Goal: Transaction & Acquisition: Purchase product/service

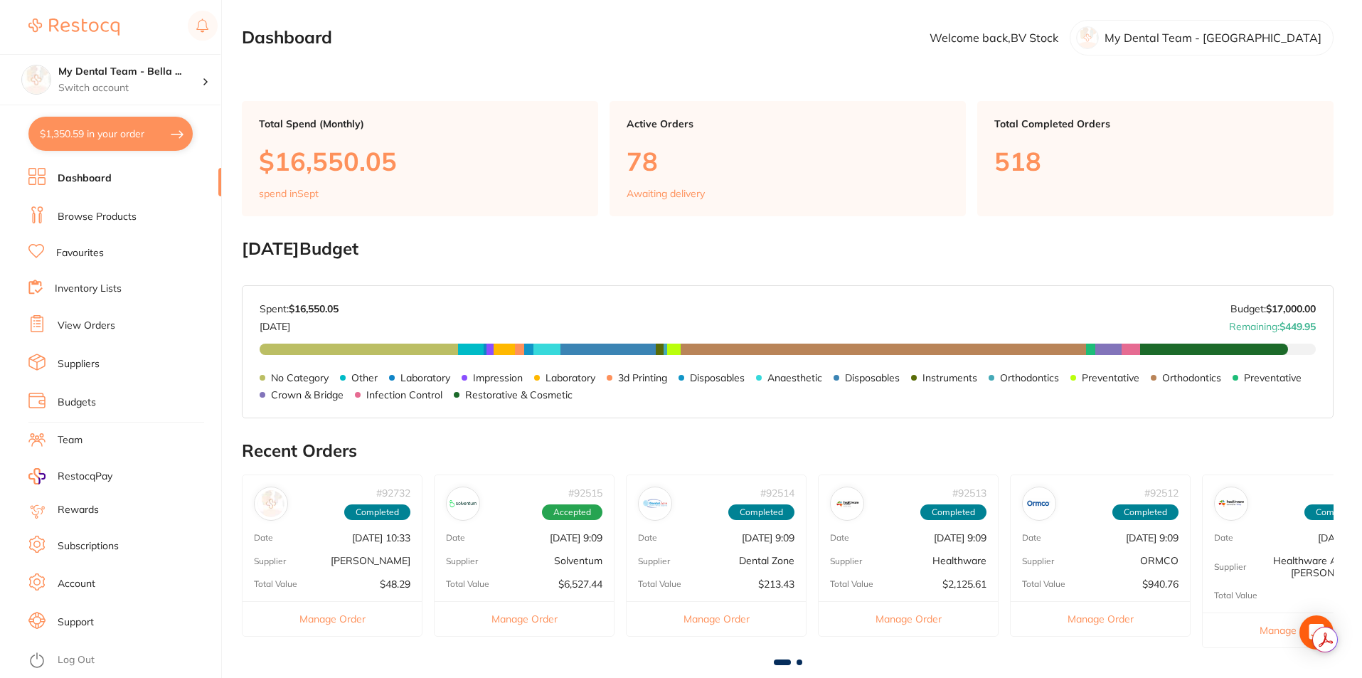
click at [110, 219] on link "Browse Products" at bounding box center [97, 217] width 79 height 14
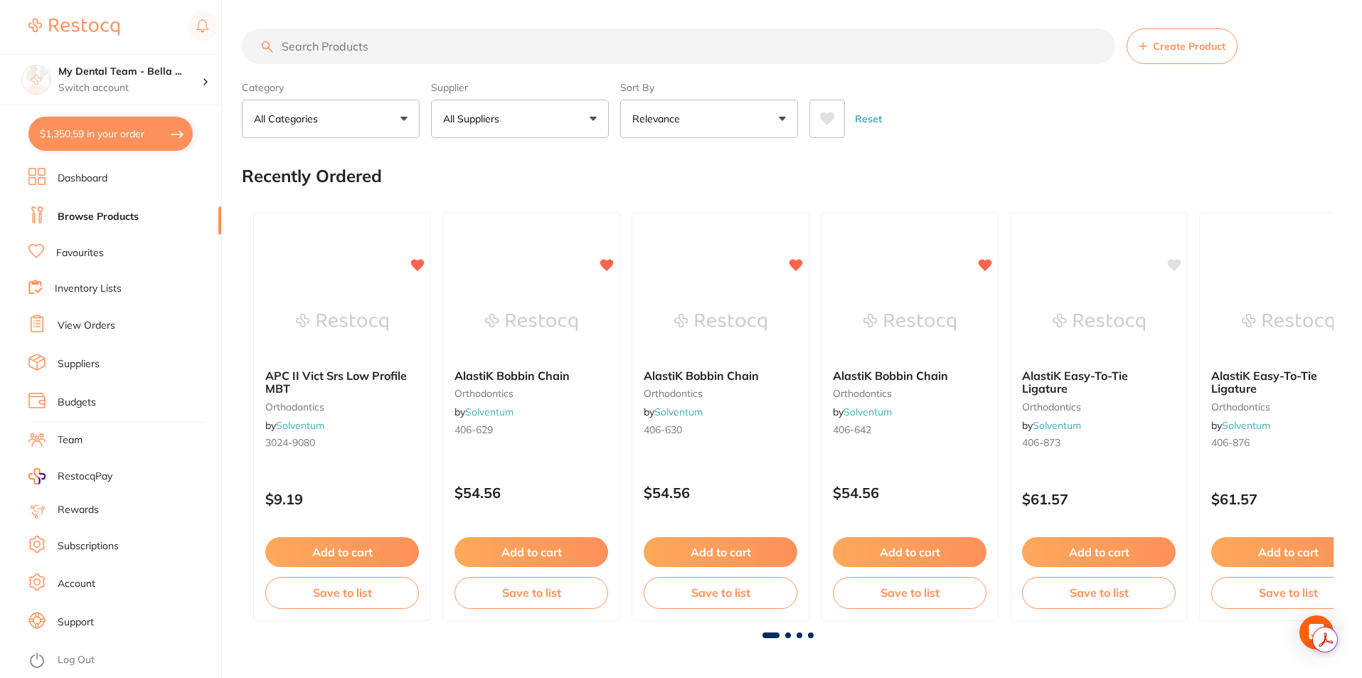
click at [108, 289] on link "Inventory Lists" at bounding box center [88, 289] width 67 height 14
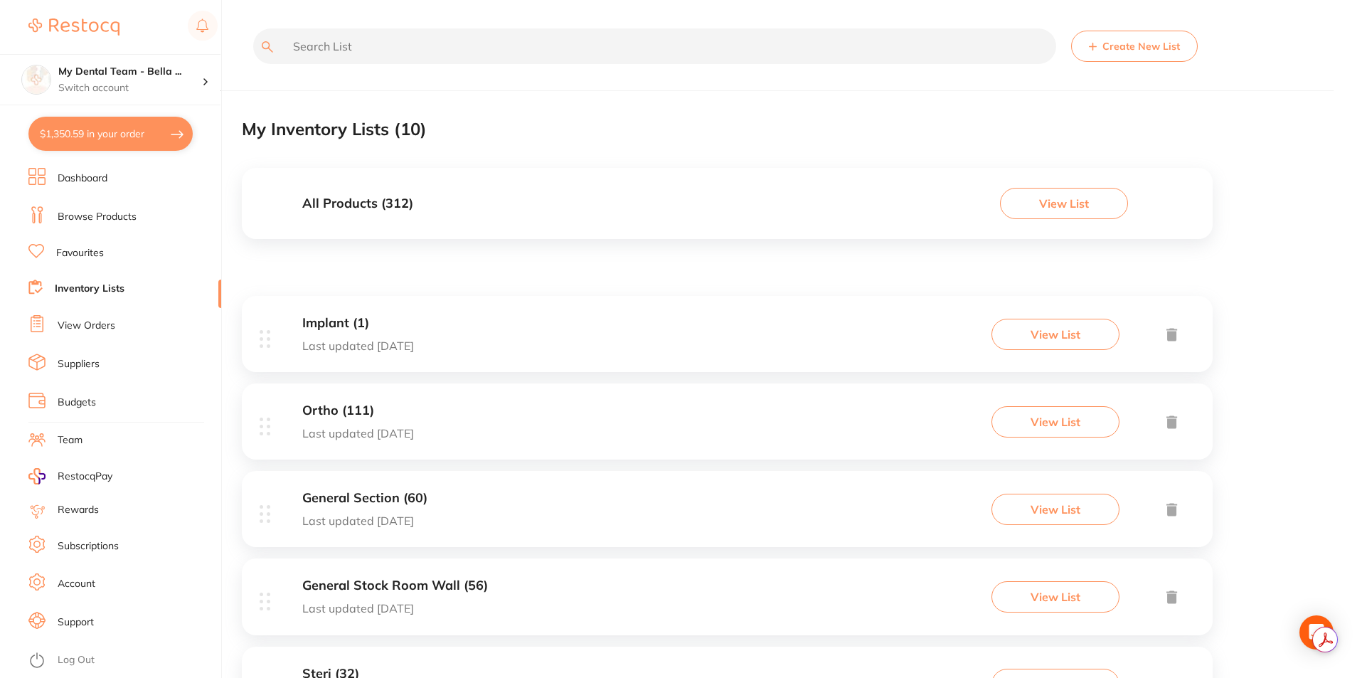
click at [465, 350] on div "Implant (1) Last updated [DATE] View List" at bounding box center [727, 334] width 971 height 76
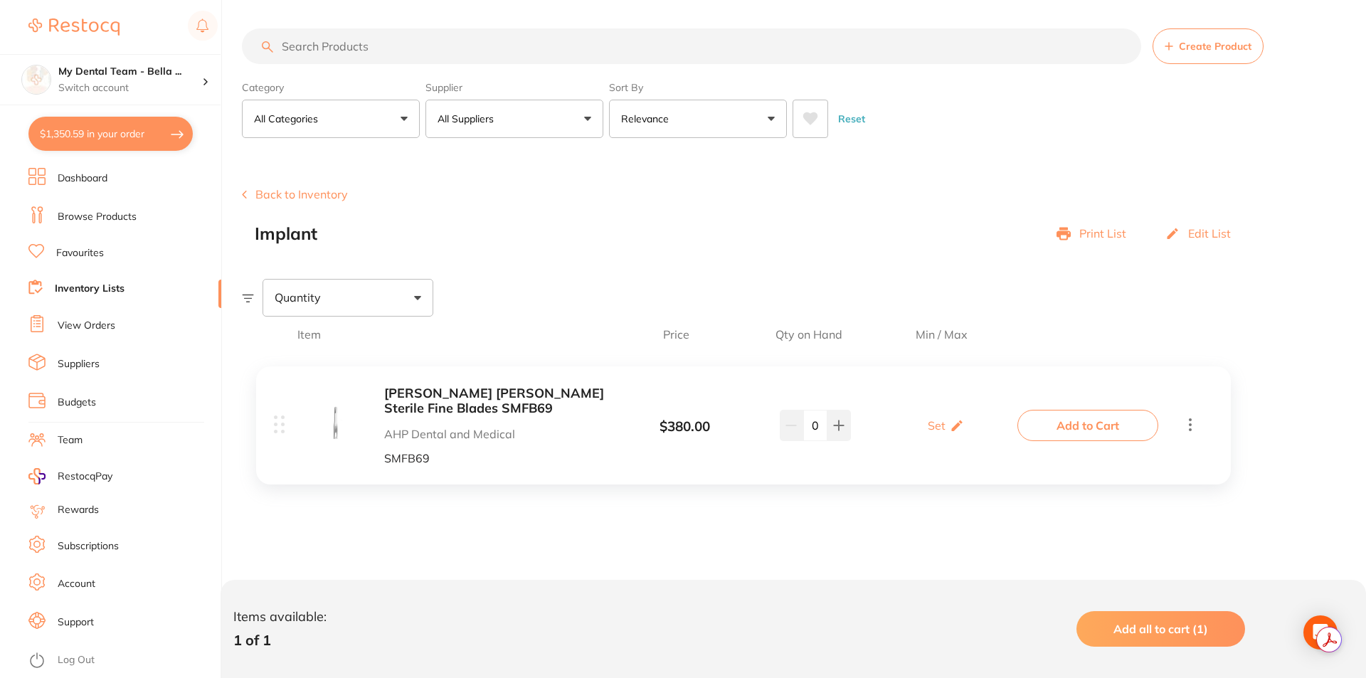
click at [499, 391] on b "[PERSON_NAME] [PERSON_NAME] Sterile Fine Blades SMFB69" at bounding box center [496, 400] width 225 height 29
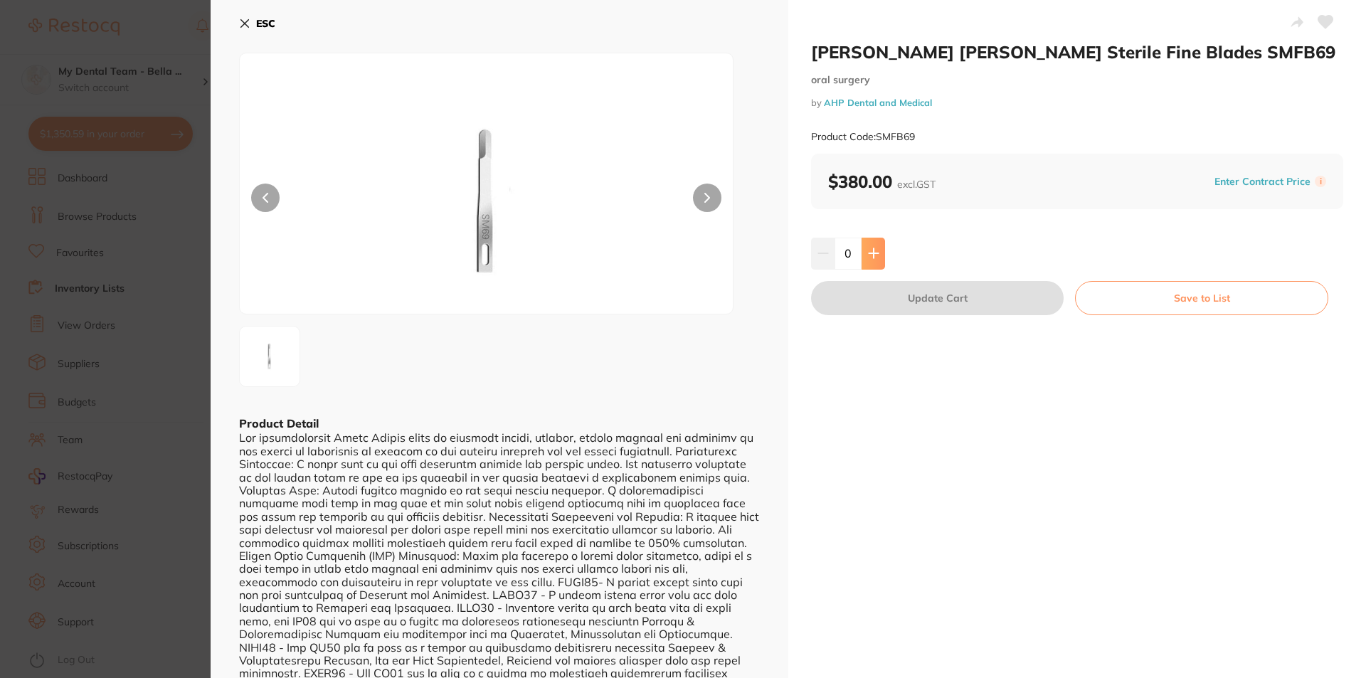
click at [872, 252] on icon at bounding box center [872, 253] width 9 height 9
type input "1"
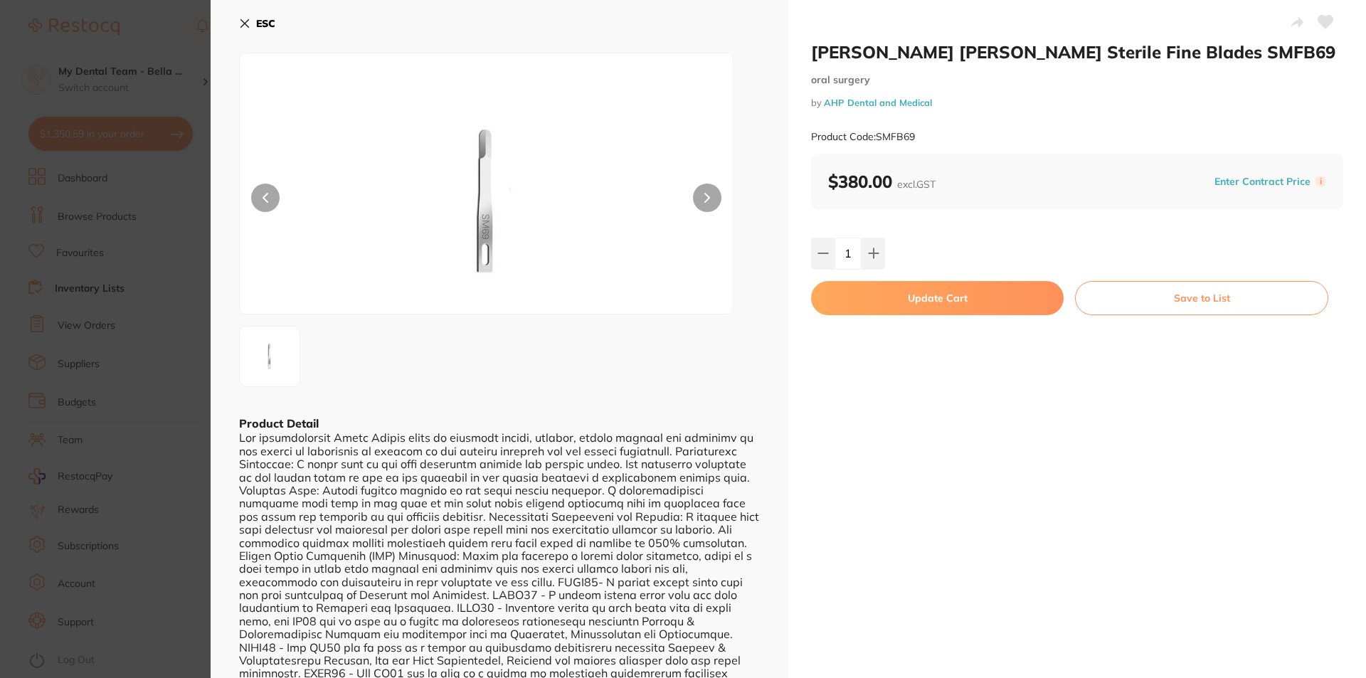
click at [903, 301] on button "Update Cart" at bounding box center [937, 298] width 252 height 34
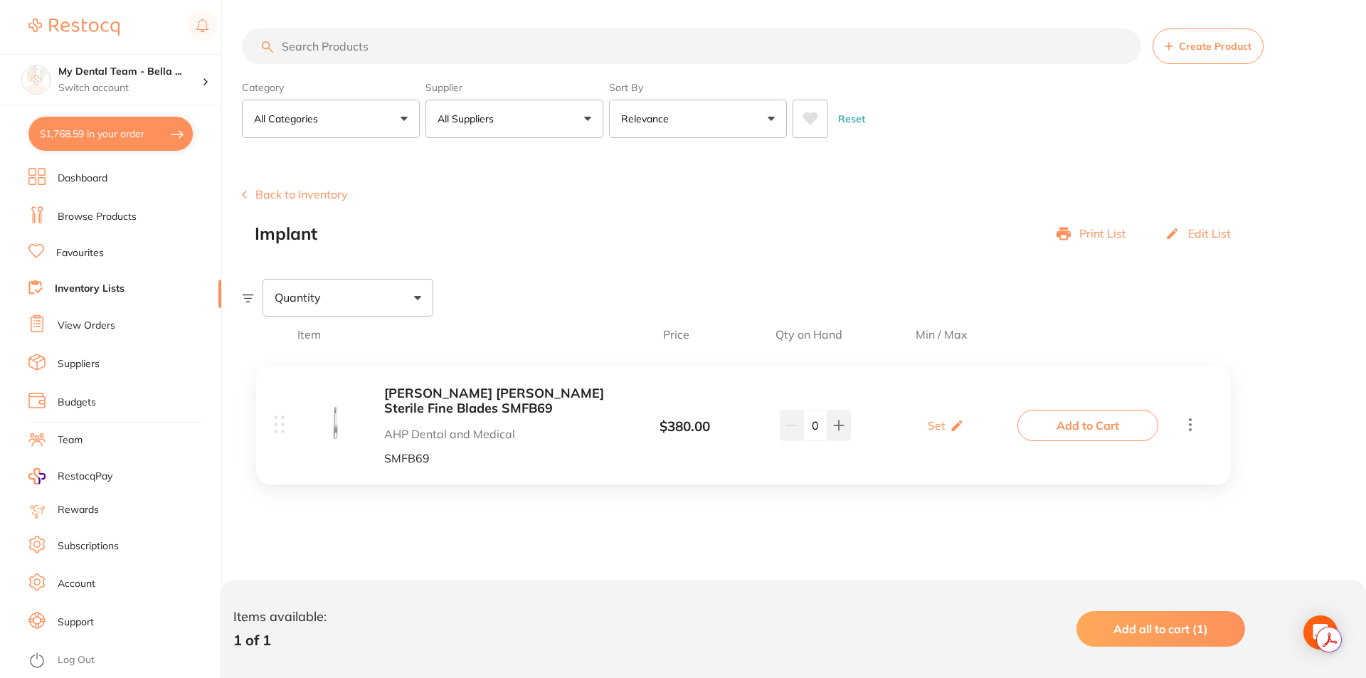
drag, startPoint x: 127, startPoint y: 148, endPoint x: 110, endPoint y: 144, distance: 17.4
click at [126, 149] on button "$1,768.59 in your order" at bounding box center [110, 134] width 164 height 34
checkbox input "true"
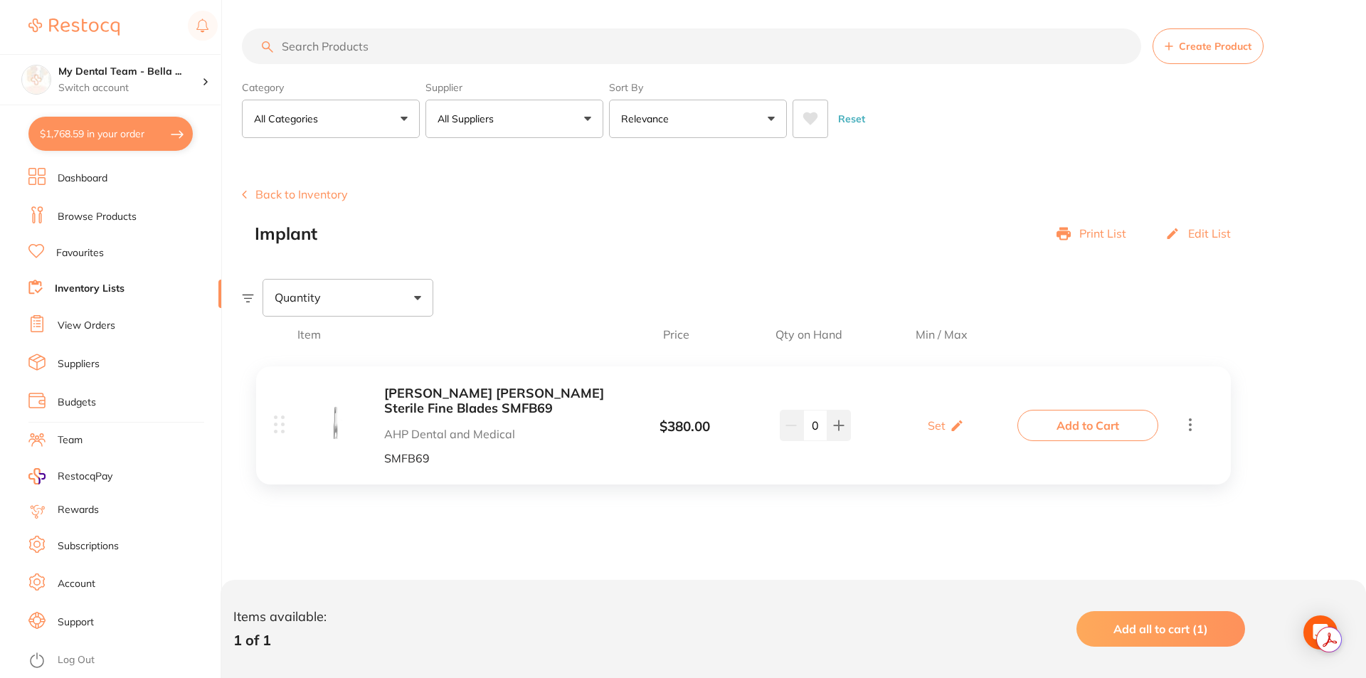
checkbox input "true"
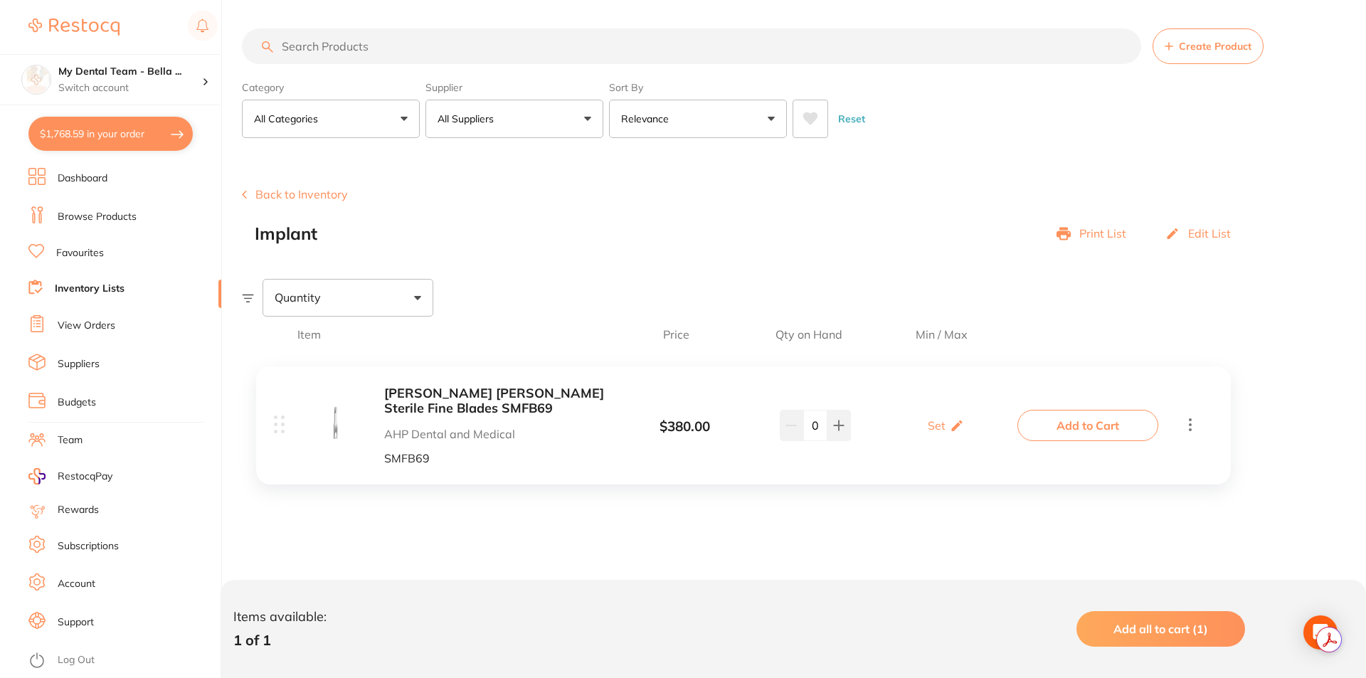
checkbox input "true"
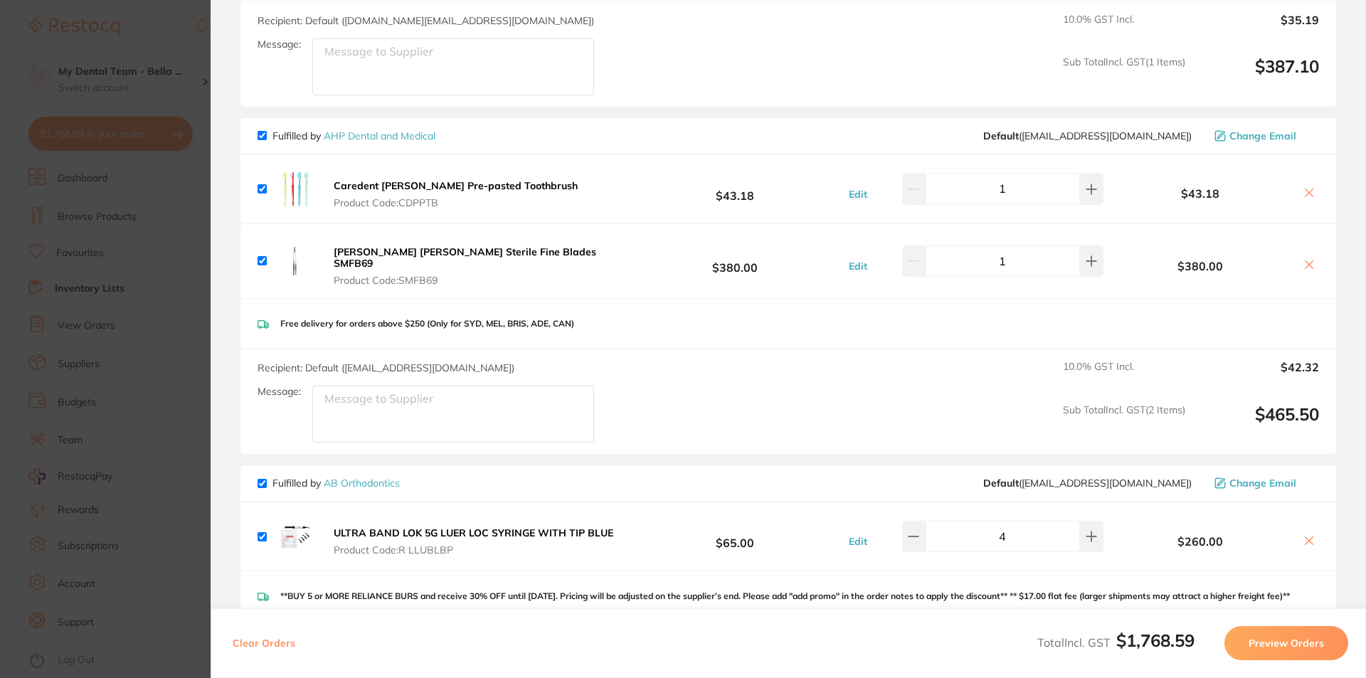
scroll to position [599, 0]
click at [451, 252] on b "[PERSON_NAME] [PERSON_NAME] Sterile Fine Blades SMFB69" at bounding box center [465, 256] width 262 height 24
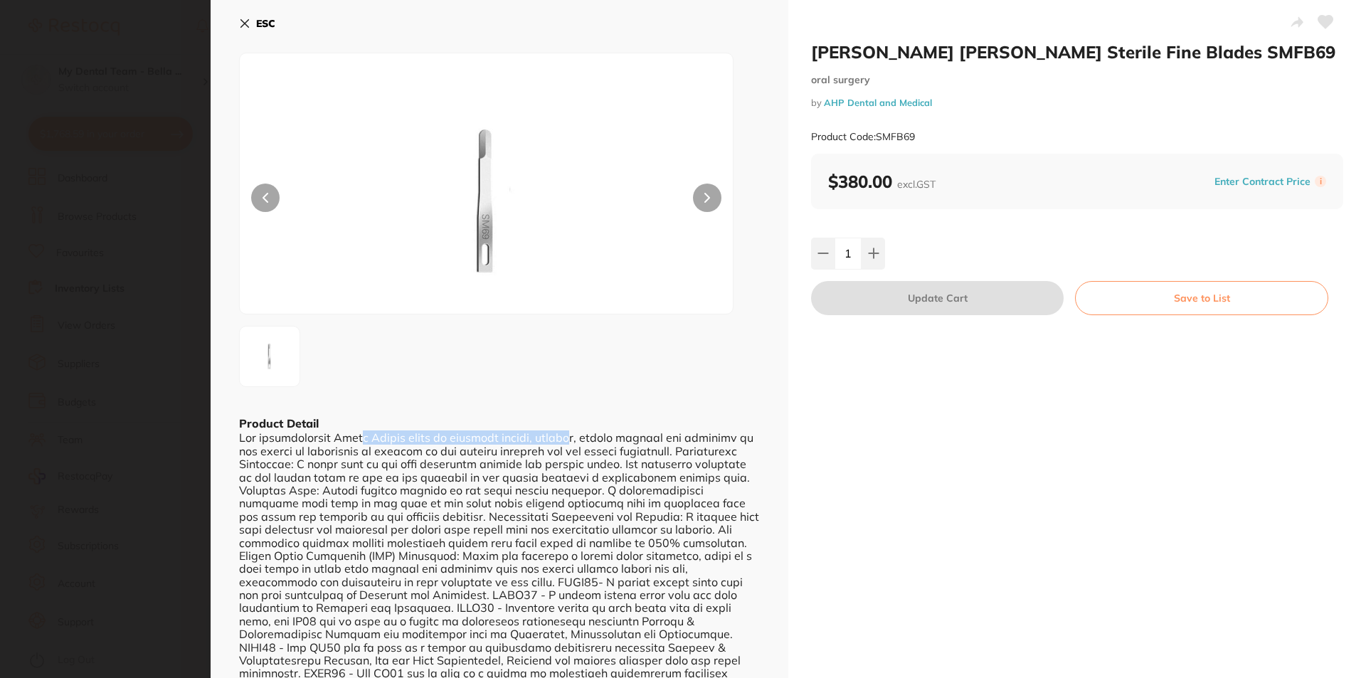
drag, startPoint x: 376, startPoint y: 430, endPoint x: 590, endPoint y: 441, distance: 213.6
click at [590, 441] on div at bounding box center [499, 627] width 521 height 393
drag, startPoint x: 599, startPoint y: 436, endPoint x: 738, endPoint y: 435, distance: 138.7
click at [738, 435] on div at bounding box center [499, 627] width 521 height 393
drag, startPoint x: 240, startPoint y: 453, endPoint x: 255, endPoint y: 450, distance: 15.2
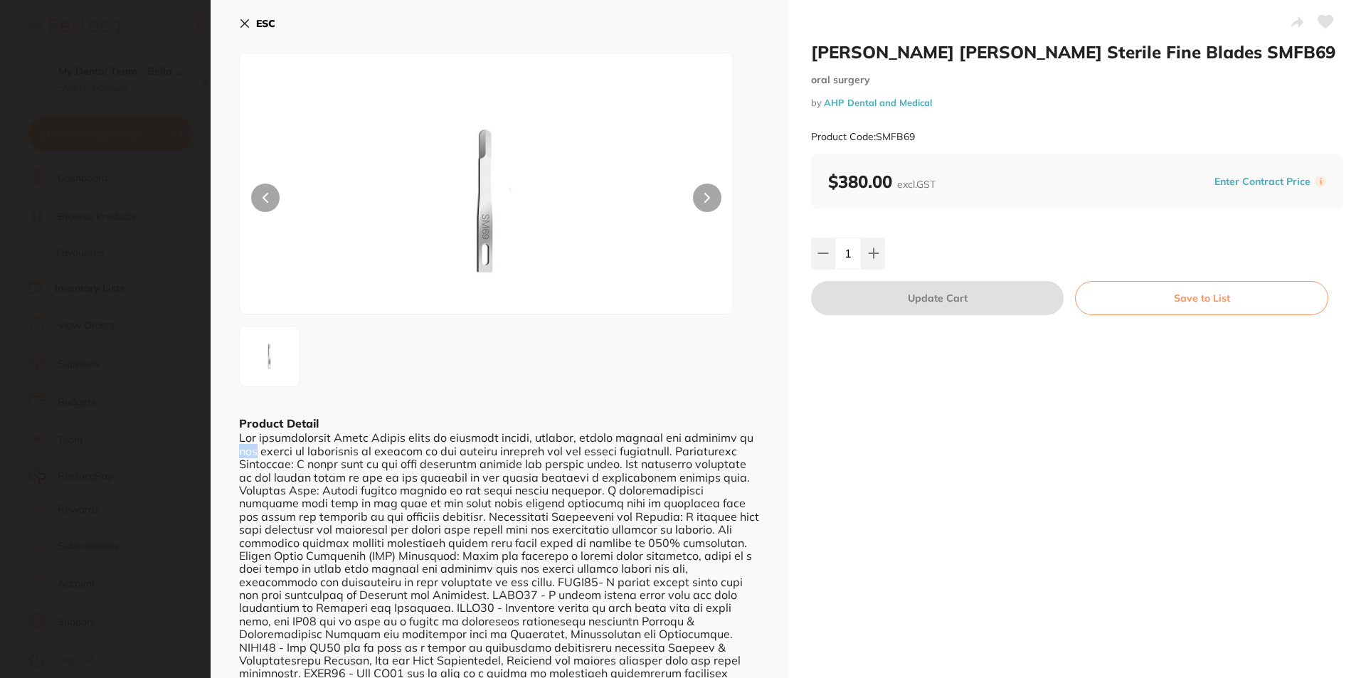
click at [255, 450] on div at bounding box center [499, 627] width 521 height 393
drag, startPoint x: 696, startPoint y: 437, endPoint x: 746, endPoint y: 435, distance: 50.6
click at [746, 435] on div at bounding box center [499, 627] width 521 height 393
drag, startPoint x: 241, startPoint y: 453, endPoint x: 514, endPoint y: 454, distance: 272.4
click at [514, 454] on div at bounding box center [499, 627] width 521 height 393
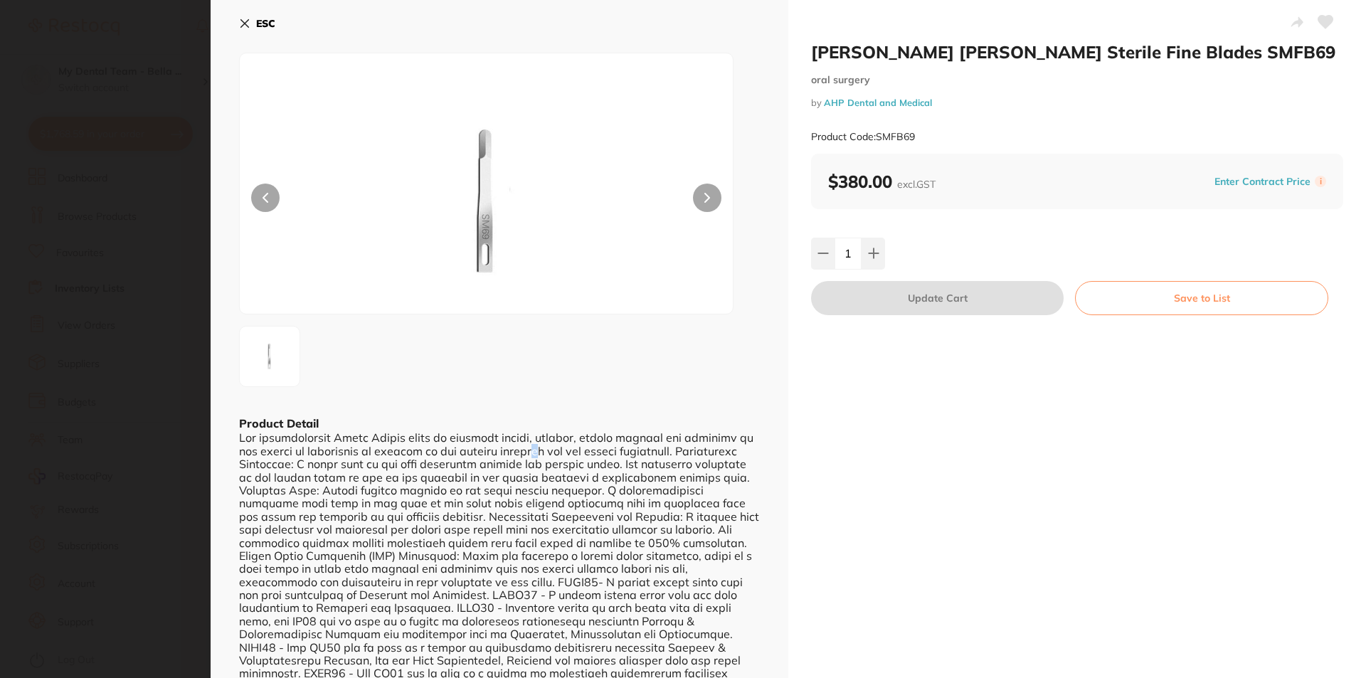
drag, startPoint x: 527, startPoint y: 450, endPoint x: 564, endPoint y: 456, distance: 37.4
click at [536, 451] on div at bounding box center [499, 627] width 521 height 393
drag, startPoint x: 564, startPoint y: 456, endPoint x: 643, endPoint y: 452, distance: 79.0
click at [643, 452] on div at bounding box center [499, 627] width 521 height 393
drag, startPoint x: 691, startPoint y: 451, endPoint x: 720, endPoint y: 450, distance: 29.2
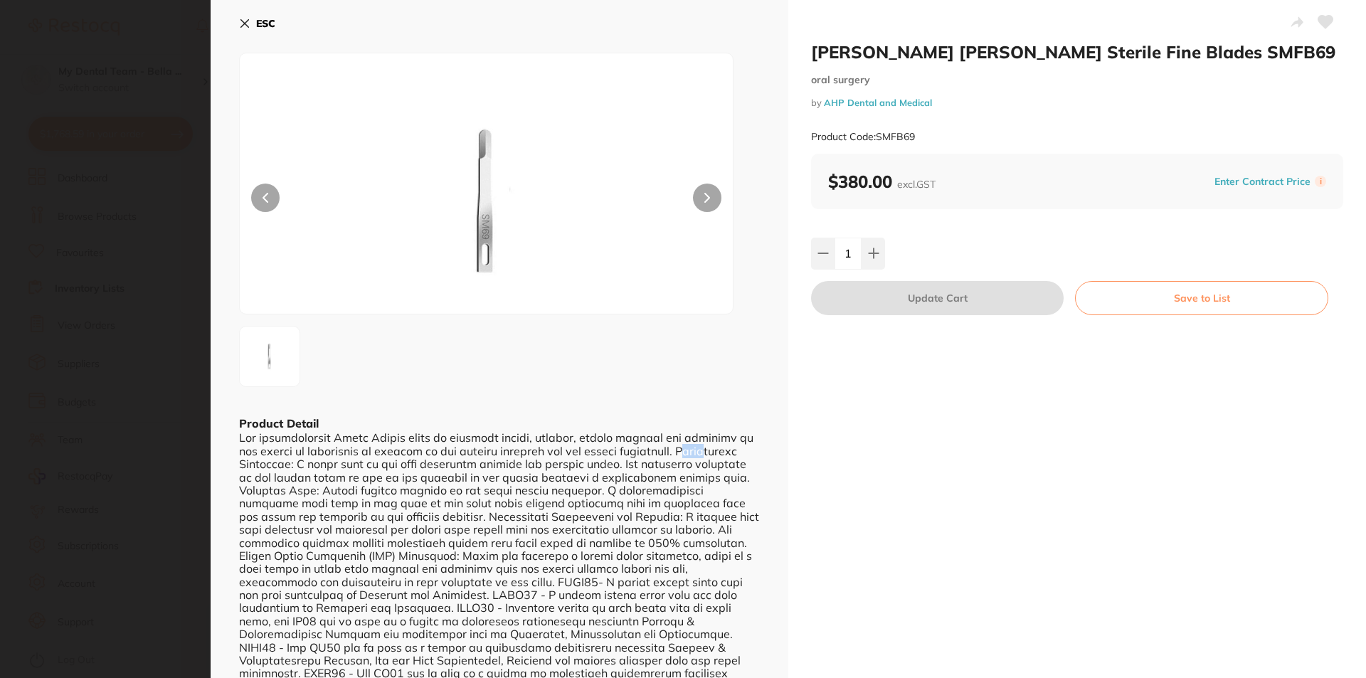
click at [710, 450] on div at bounding box center [499, 627] width 521 height 393
drag, startPoint x: 305, startPoint y: 578, endPoint x: 705, endPoint y: 582, distance: 399.7
click at [705, 582] on div at bounding box center [499, 626] width 521 height 393
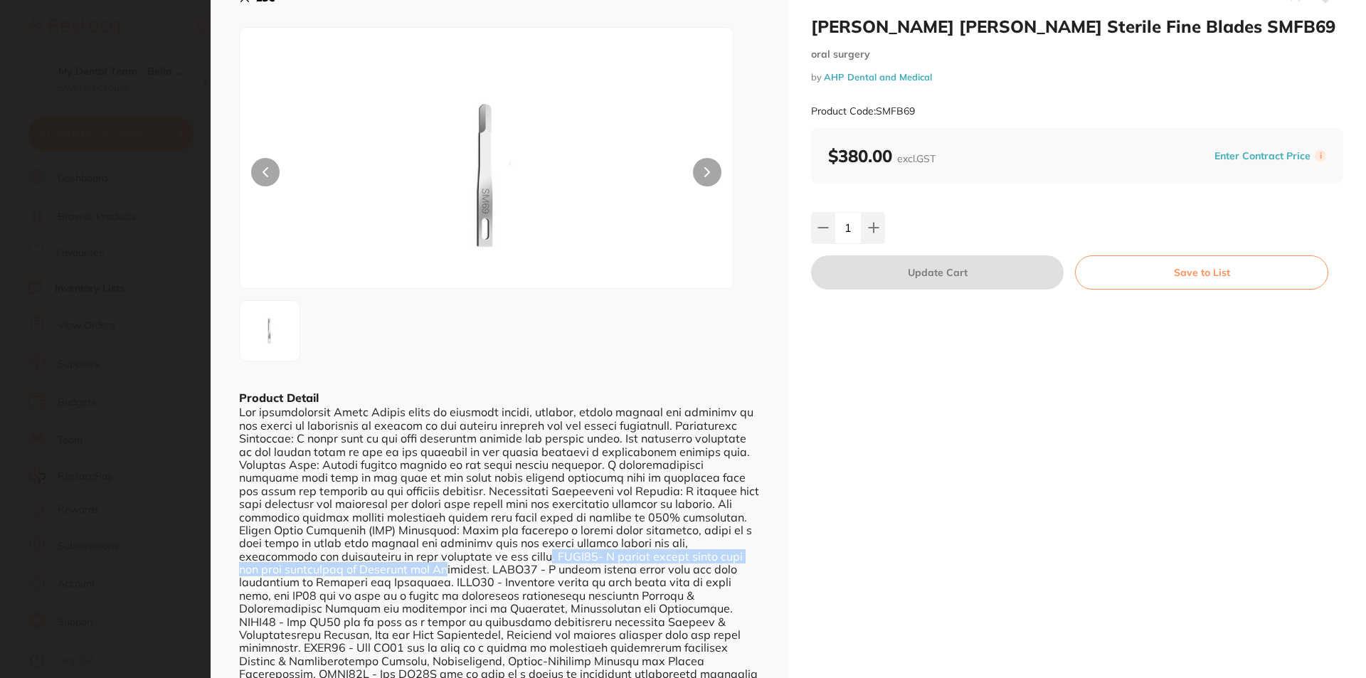
scroll to position [0, 0]
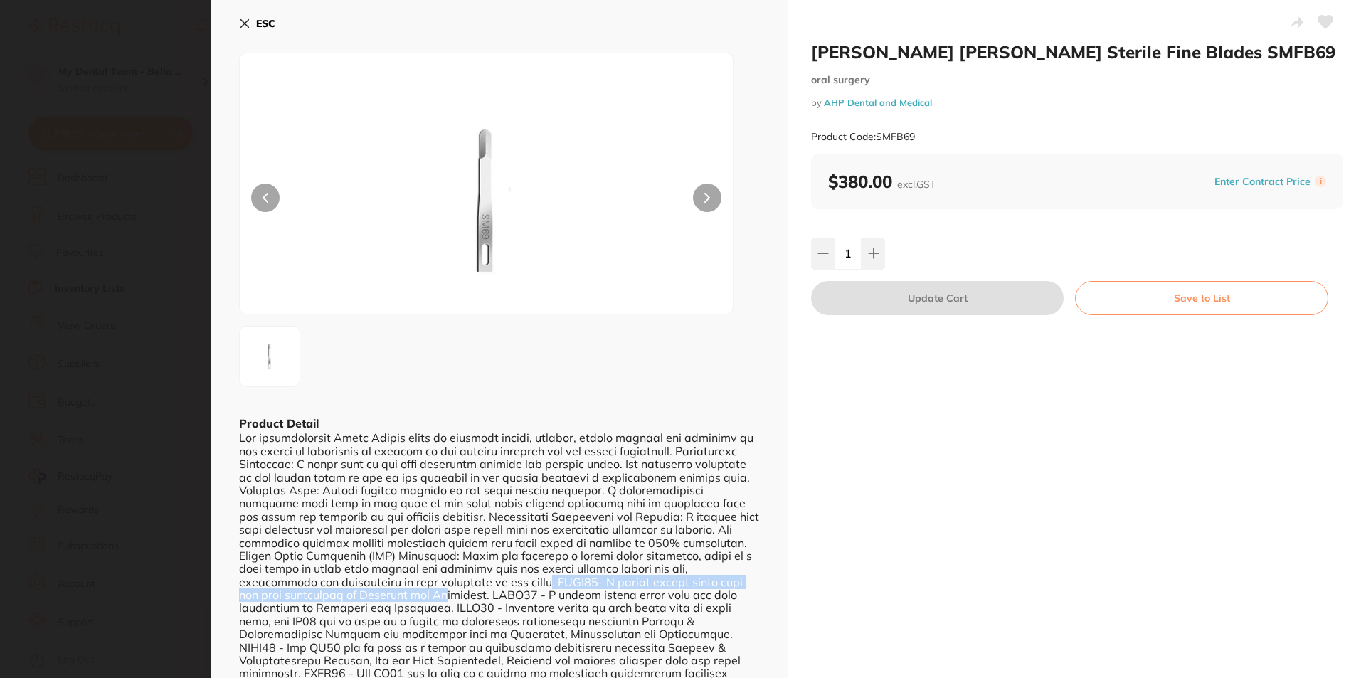
click at [244, 28] on icon at bounding box center [244, 23] width 11 height 11
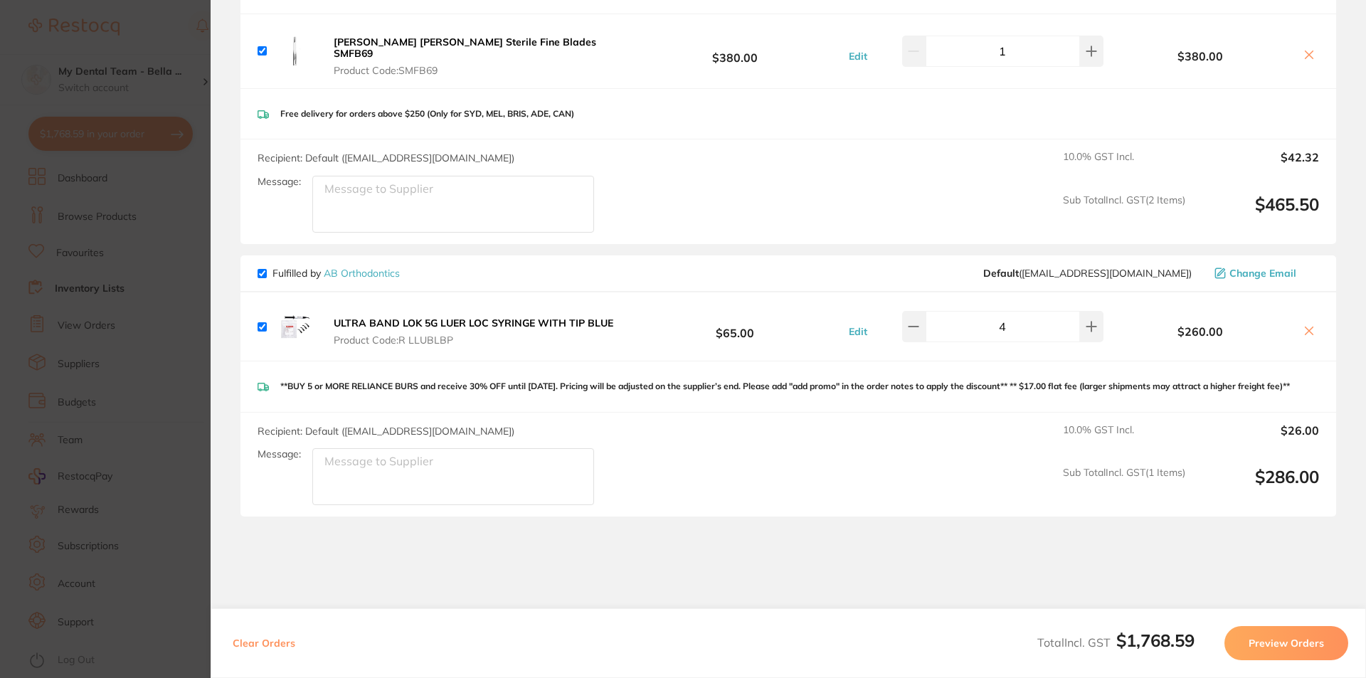
scroll to position [670, 0]
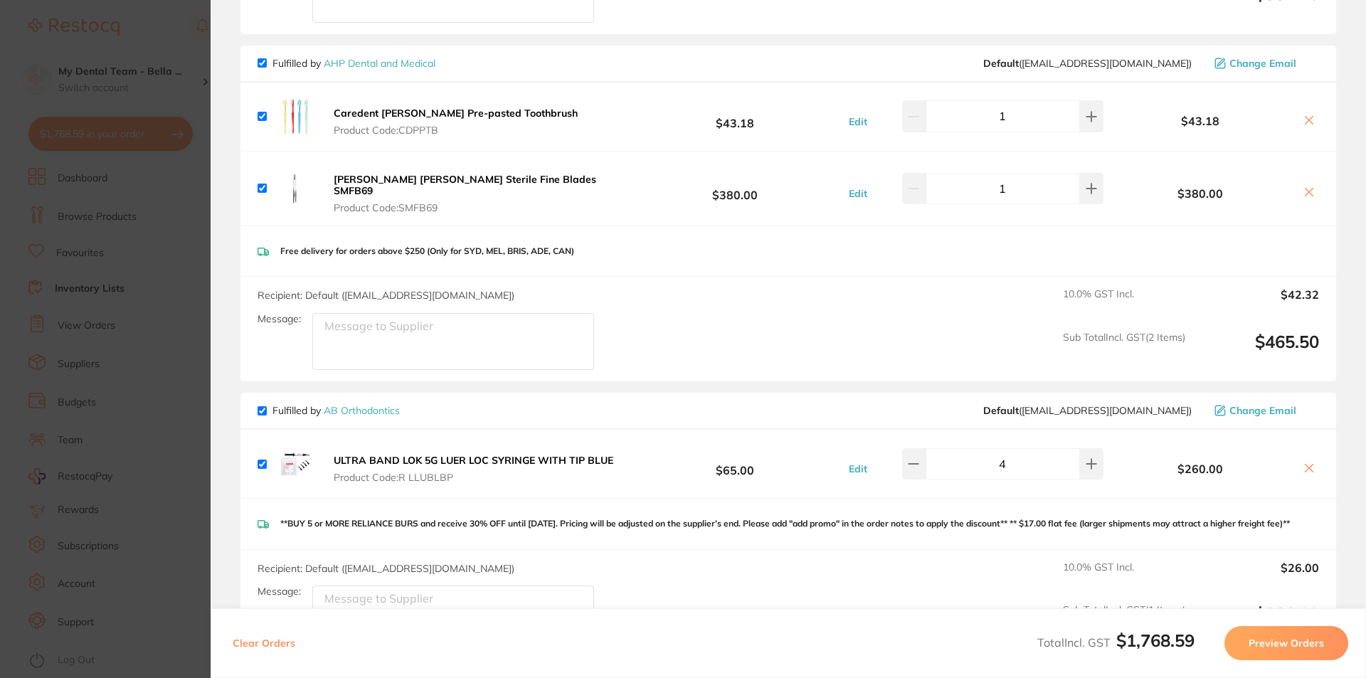
click at [1306, 188] on icon at bounding box center [1309, 192] width 8 height 8
click at [1307, 186] on icon at bounding box center [1308, 191] width 11 height 11
click at [1305, 188] on icon at bounding box center [1308, 191] width 11 height 11
click at [1305, 190] on icon at bounding box center [1309, 192] width 8 height 8
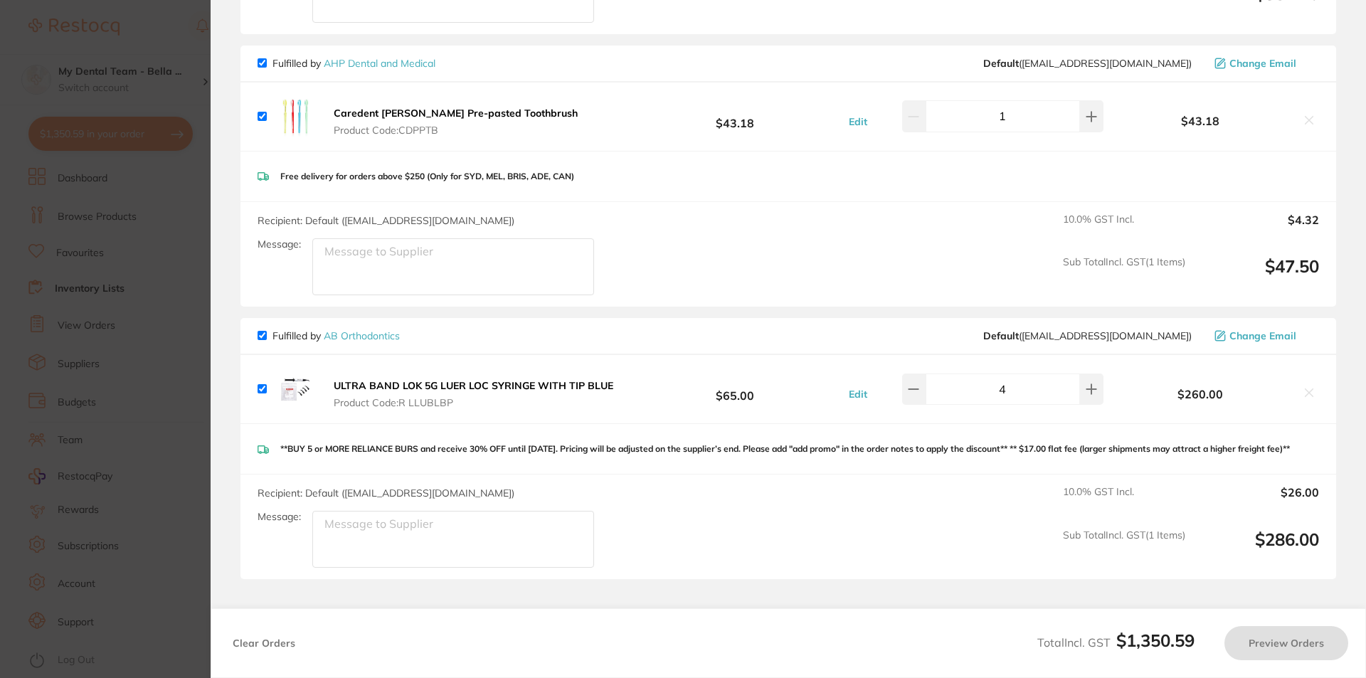
checkbox input "true"
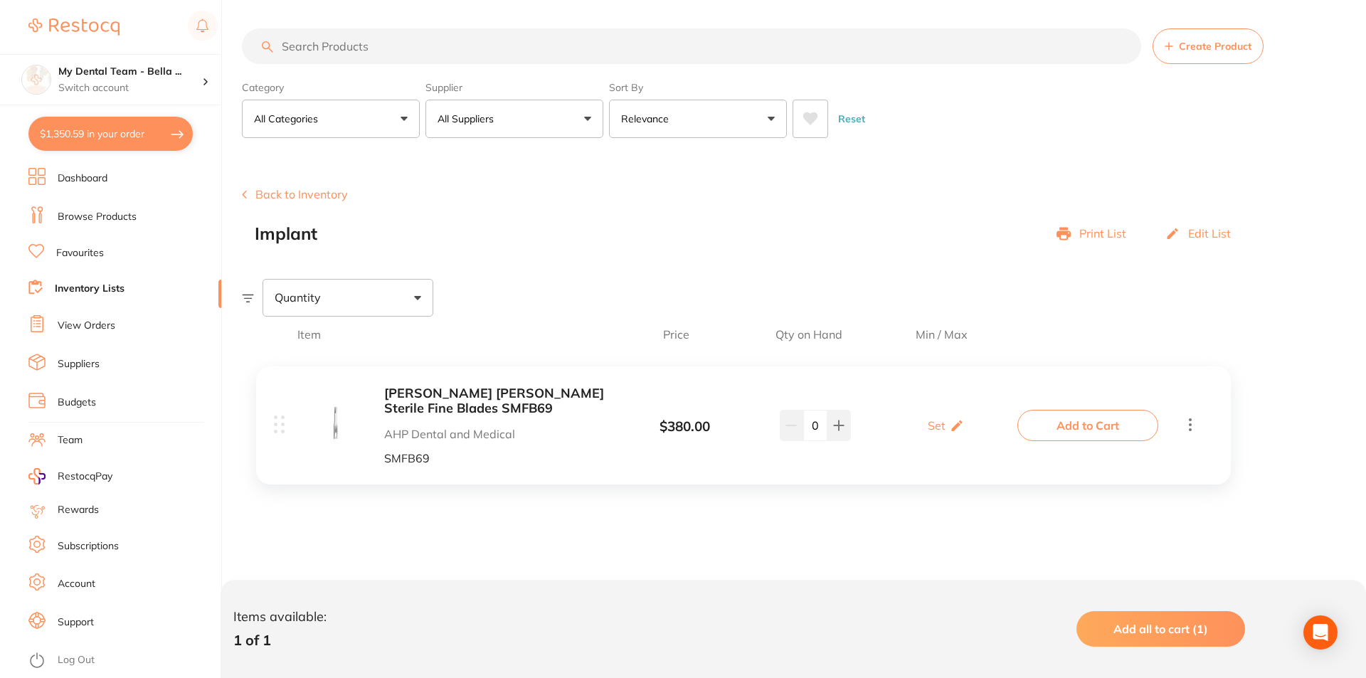
click at [84, 131] on button "$1,350.59 in your order" at bounding box center [110, 134] width 164 height 34
checkbox input "true"
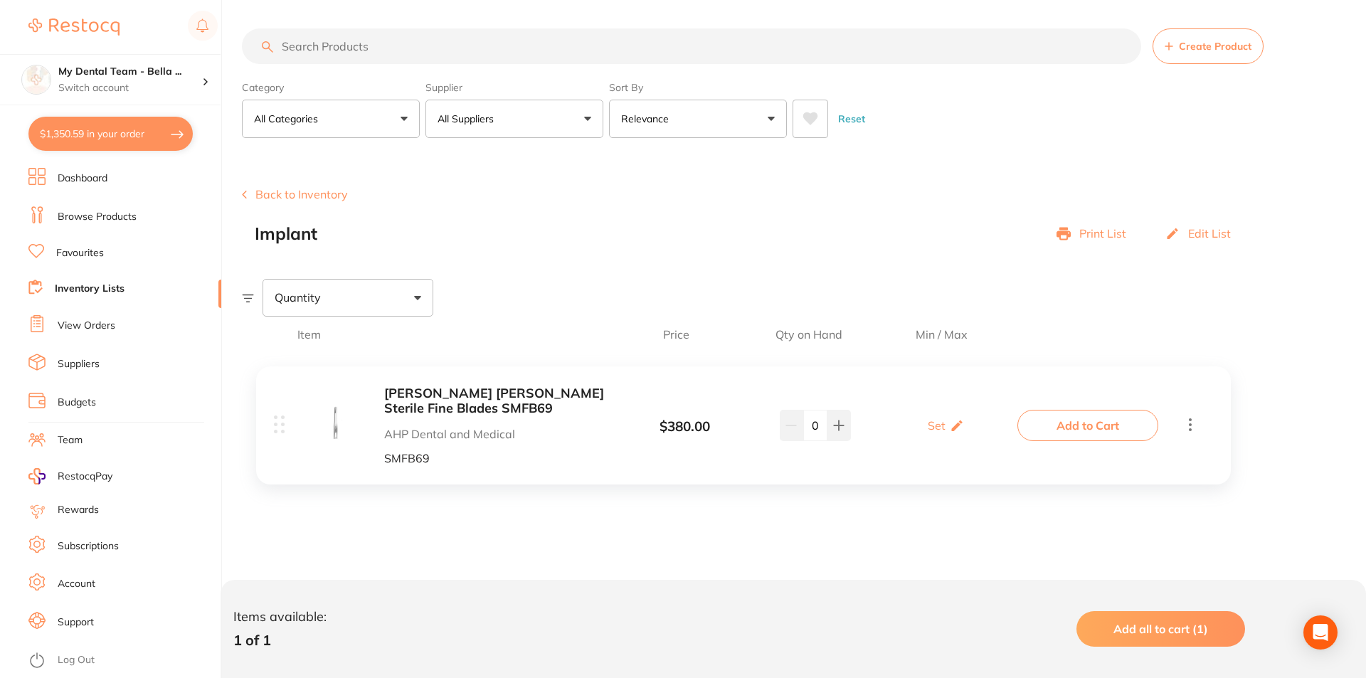
checkbox input "true"
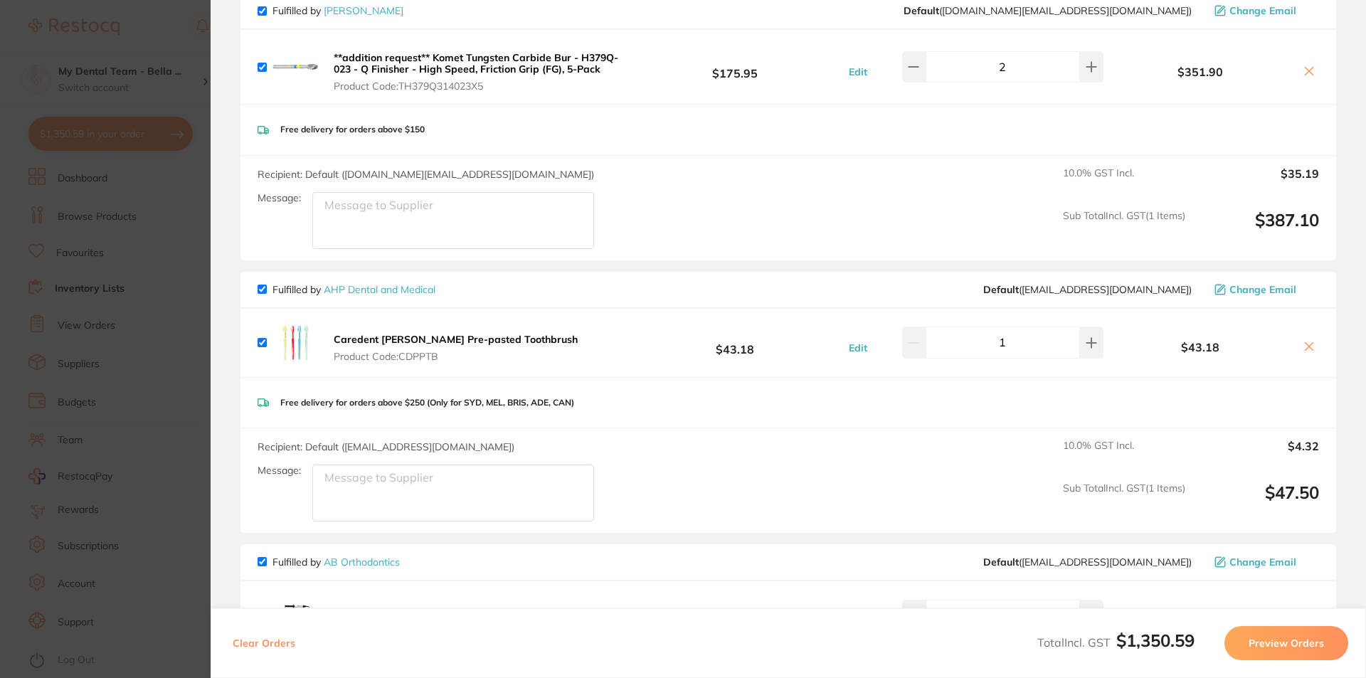
scroll to position [640, 0]
